Goal: Task Accomplishment & Management: Manage account settings

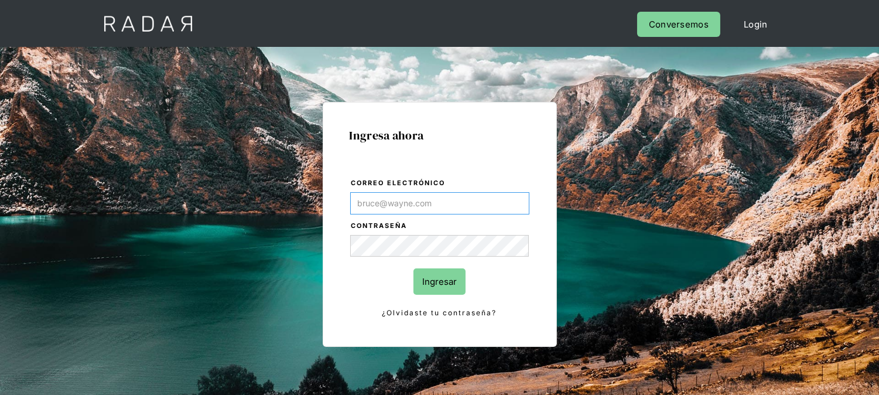
type input "[EMAIL_ADDRESS][DOMAIN_NAME]"
click at [431, 288] on input "Ingresar" at bounding box center [440, 281] width 52 height 26
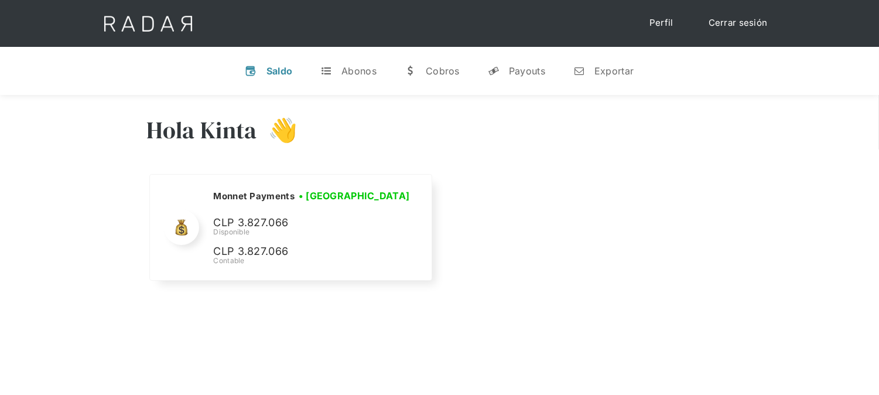
click at [748, 11] on div "Cerrar sesión Perfil" at bounding box center [439, 23] width 703 height 47
click at [748, 16] on link "Cerrar sesión" at bounding box center [738, 23] width 83 height 23
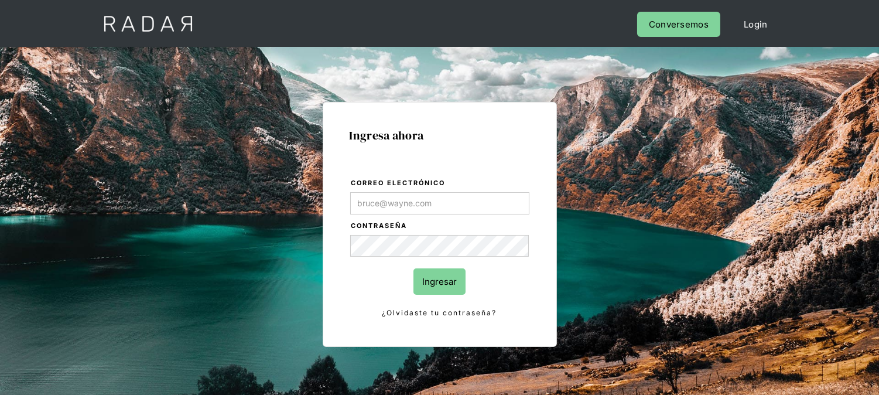
type input "[EMAIL_ADDRESS][PERSON_NAME][DOMAIN_NAME]"
click at [429, 274] on input "Ingresar" at bounding box center [440, 281] width 52 height 26
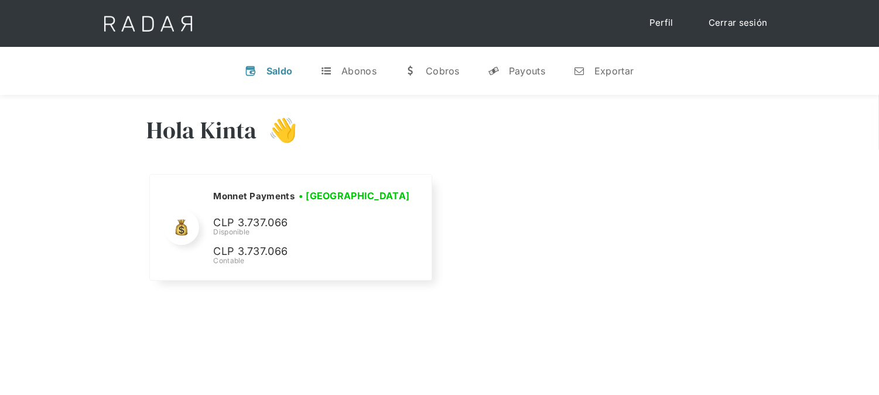
click at [725, 36] on div "Cerrar sesión Perfil" at bounding box center [439, 23] width 703 height 47
click at [729, 27] on link "Cerrar sesión" at bounding box center [738, 23] width 83 height 23
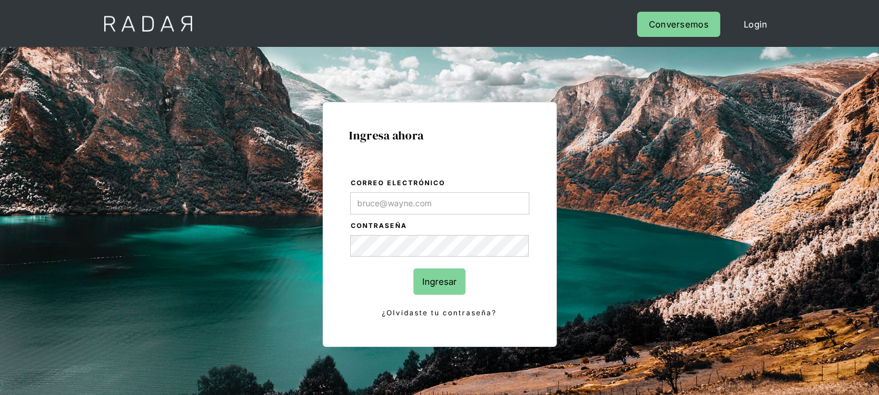
type input "[EMAIL_ADDRESS][PERSON_NAME][DOMAIN_NAME]"
click at [412, 282] on form "Correo electrónico kinta.morioka@monnetpayments.com Contraseña Ingresar ¿Olvida…" at bounding box center [440, 248] width 180 height 143
click at [434, 284] on input "Ingresar" at bounding box center [440, 281] width 52 height 26
